Goal: Information Seeking & Learning: Learn about a topic

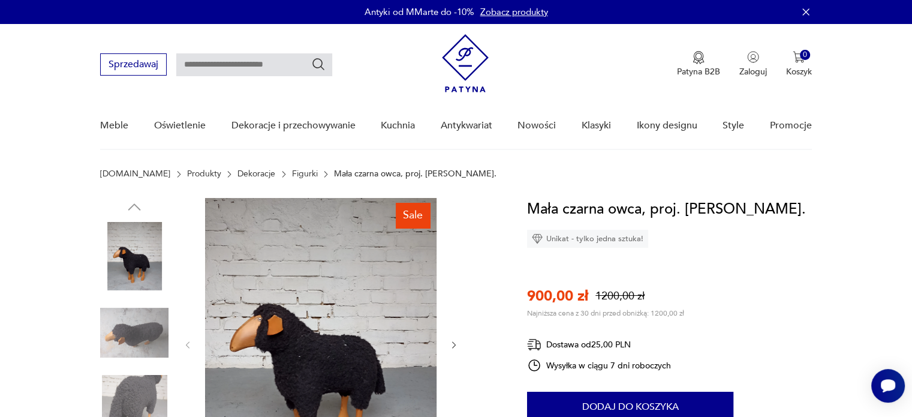
drag, startPoint x: 531, startPoint y: 204, endPoint x: 581, endPoint y: 231, distance: 57.2
click at [581, 221] on h1 "Mała czarna owca, proj. [PERSON_NAME]." at bounding box center [666, 209] width 279 height 23
copy h1 "Mała czarna owca, proj. [PERSON_NAME]."
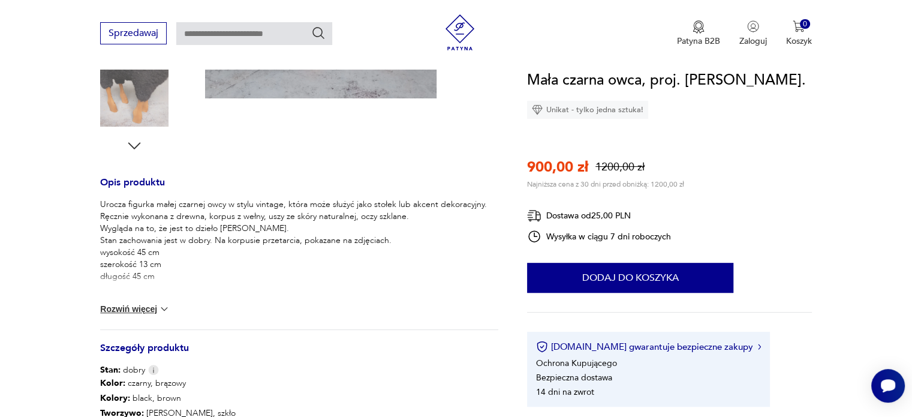
scroll to position [420, 0]
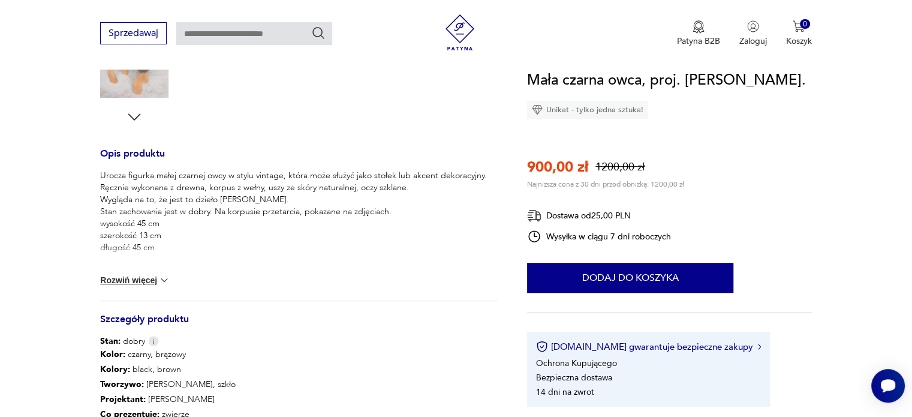
drag, startPoint x: 100, startPoint y: 173, endPoint x: 170, endPoint y: 247, distance: 101.8
click at [170, 247] on p "Urocza figurka małej czarnej owcy w stylu vintage, która może służyć jako stołe…" at bounding box center [293, 212] width 387 height 84
click at [145, 283] on button "Rozwiń więcej" at bounding box center [135, 280] width 70 height 12
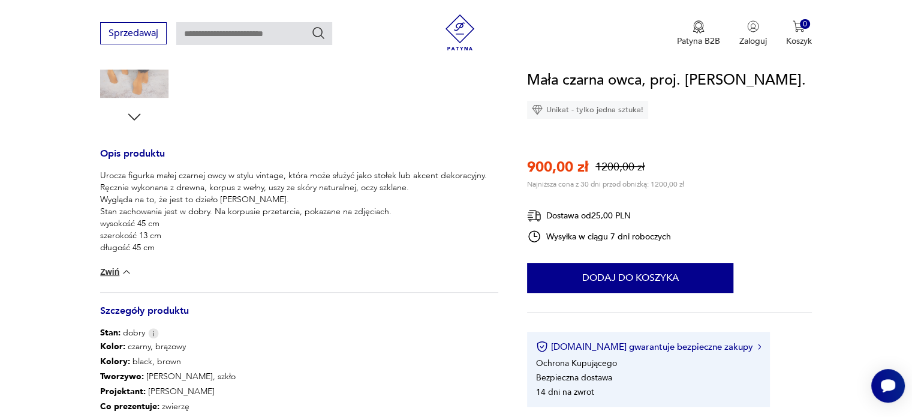
copy p "Urocza figurka małej czarnej owcy w stylu vintage, która może służyć jako stołe…"
